Goal: Transaction & Acquisition: Download file/media

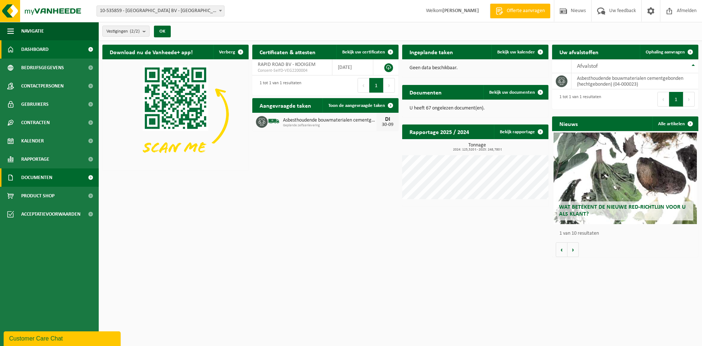
click at [37, 180] on span "Documenten" at bounding box center [36, 177] width 31 height 18
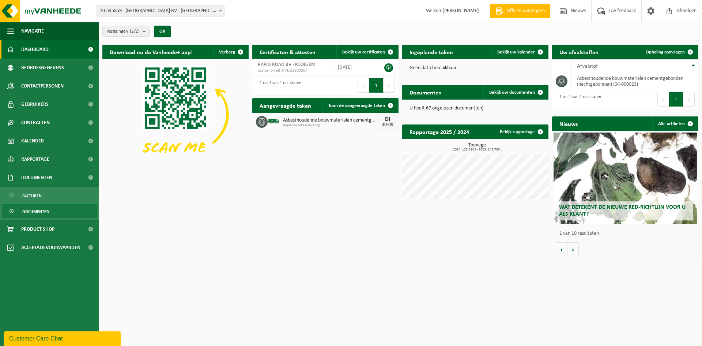
click at [33, 212] on span "Documenten" at bounding box center [35, 211] width 27 height 14
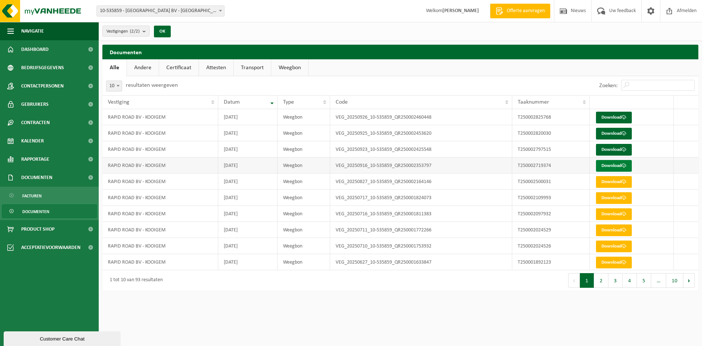
click at [603, 165] on link "Download" at bounding box center [614, 166] width 36 height 12
click at [611, 151] on link "Download" at bounding box center [614, 150] width 36 height 12
click at [611, 134] on link "Download" at bounding box center [614, 134] width 36 height 12
click at [611, 118] on link "Download" at bounding box center [614, 118] width 36 height 12
